Goal: Information Seeking & Learning: Learn about a topic

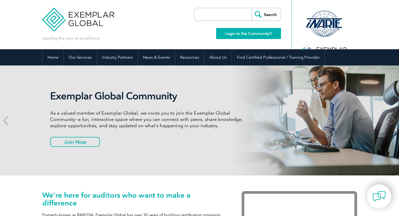
click at [255, 32] on link "Login to the Community" at bounding box center [248, 33] width 65 height 11
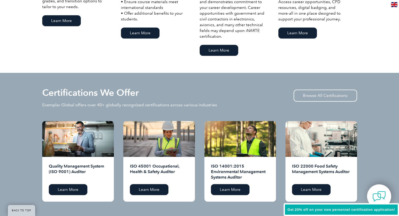
scroll to position [448, 0]
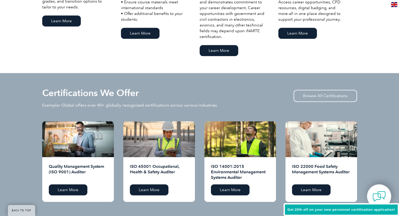
click at [73, 184] on div "Quality Management System (ISO 9001) Auditor Learn More" at bounding box center [78, 179] width 72 height 45
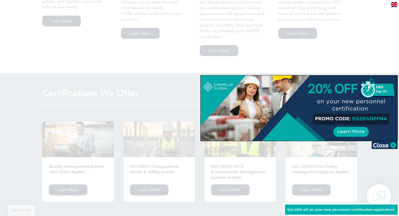
click at [356, 128] on div at bounding box center [299, 109] width 197 height 66
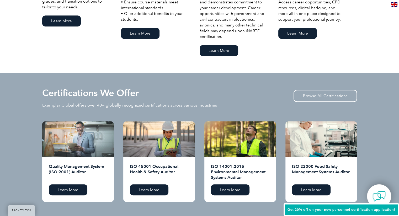
click at [84, 149] on div at bounding box center [78, 139] width 72 height 36
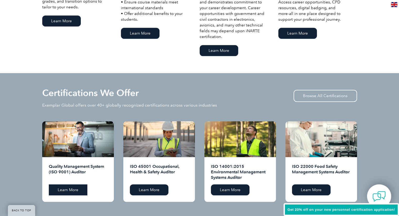
click at [76, 192] on link "Learn More" at bounding box center [68, 190] width 39 height 11
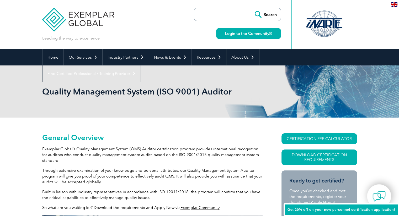
scroll to position [89, 0]
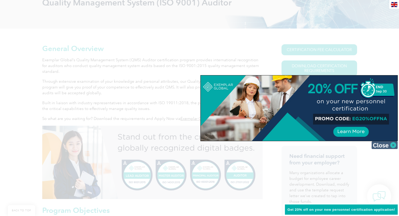
click at [392, 145] on img at bounding box center [384, 145] width 26 height 8
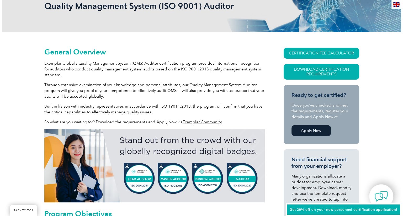
scroll to position [86, 0]
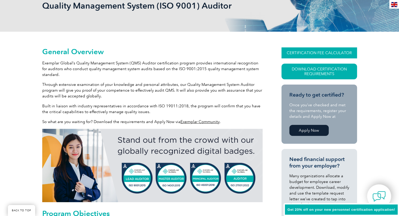
click at [319, 53] on link "CERTIFICATION FEE CALCULATOR" at bounding box center [319, 52] width 76 height 11
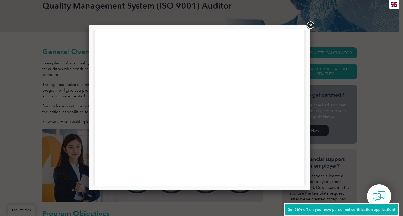
scroll to position [0, 0]
click at [309, 25] on link at bounding box center [309, 25] width 9 height 9
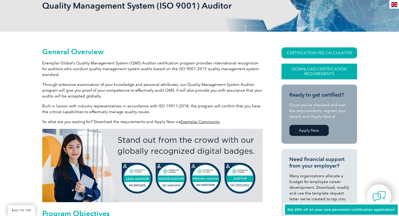
click at [304, 78] on link "Download Certification Requirements" at bounding box center [319, 72] width 76 height 16
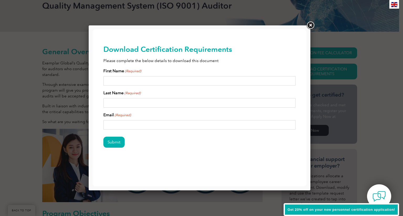
click at [311, 27] on link at bounding box center [309, 25] width 9 height 9
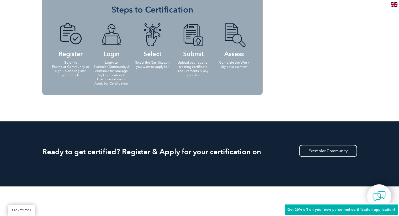
scroll to position [558, 0]
